Goal: Information Seeking & Learning: Learn about a topic

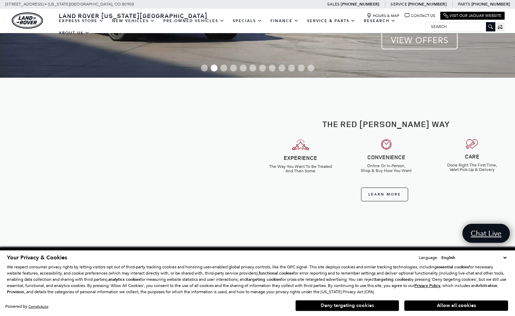
click at [357, 308] on button "Deny targeting cookies" at bounding box center [347, 305] width 104 height 11
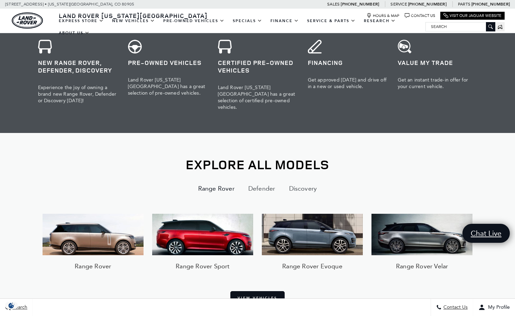
scroll to position [484, 0]
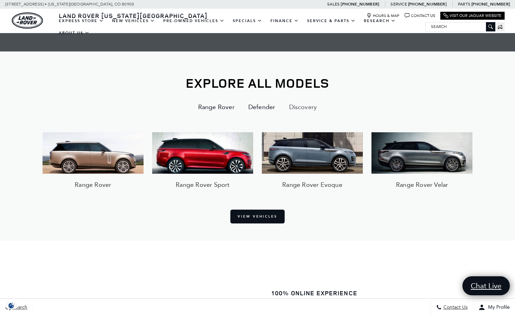
click at [263, 100] on button "Defender" at bounding box center [261, 107] width 41 height 17
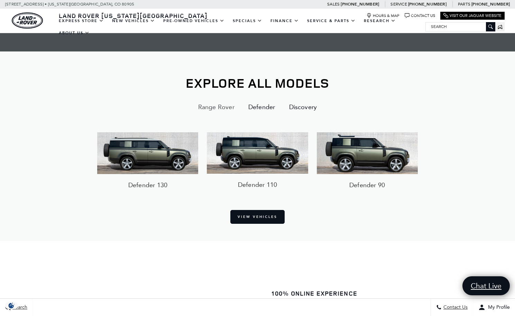
click at [314, 100] on button "Discovery" at bounding box center [303, 107] width 42 height 17
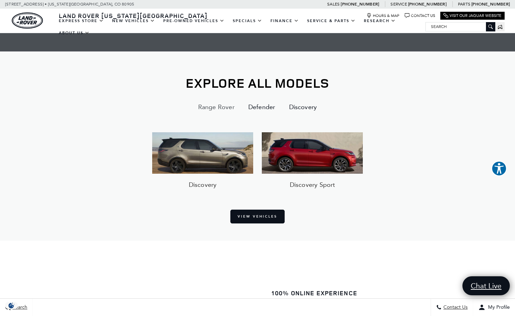
click at [255, 99] on button "Defender" at bounding box center [261, 107] width 41 height 17
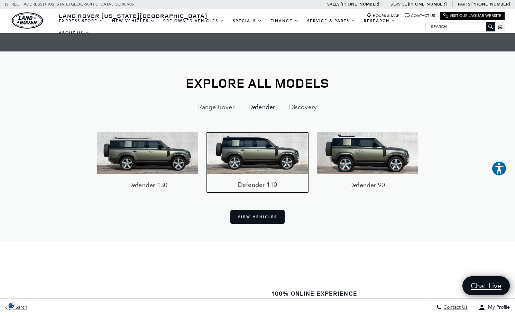
click at [247, 142] on img at bounding box center [257, 152] width 101 height 41
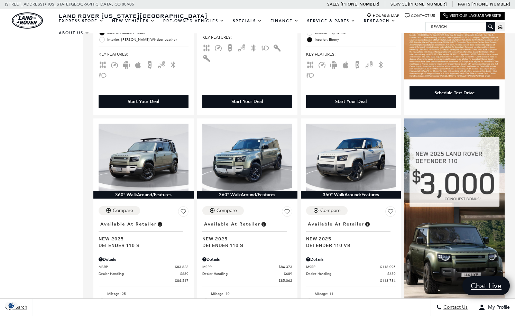
scroll to position [391, 0]
